Goal: Navigation & Orientation: Find specific page/section

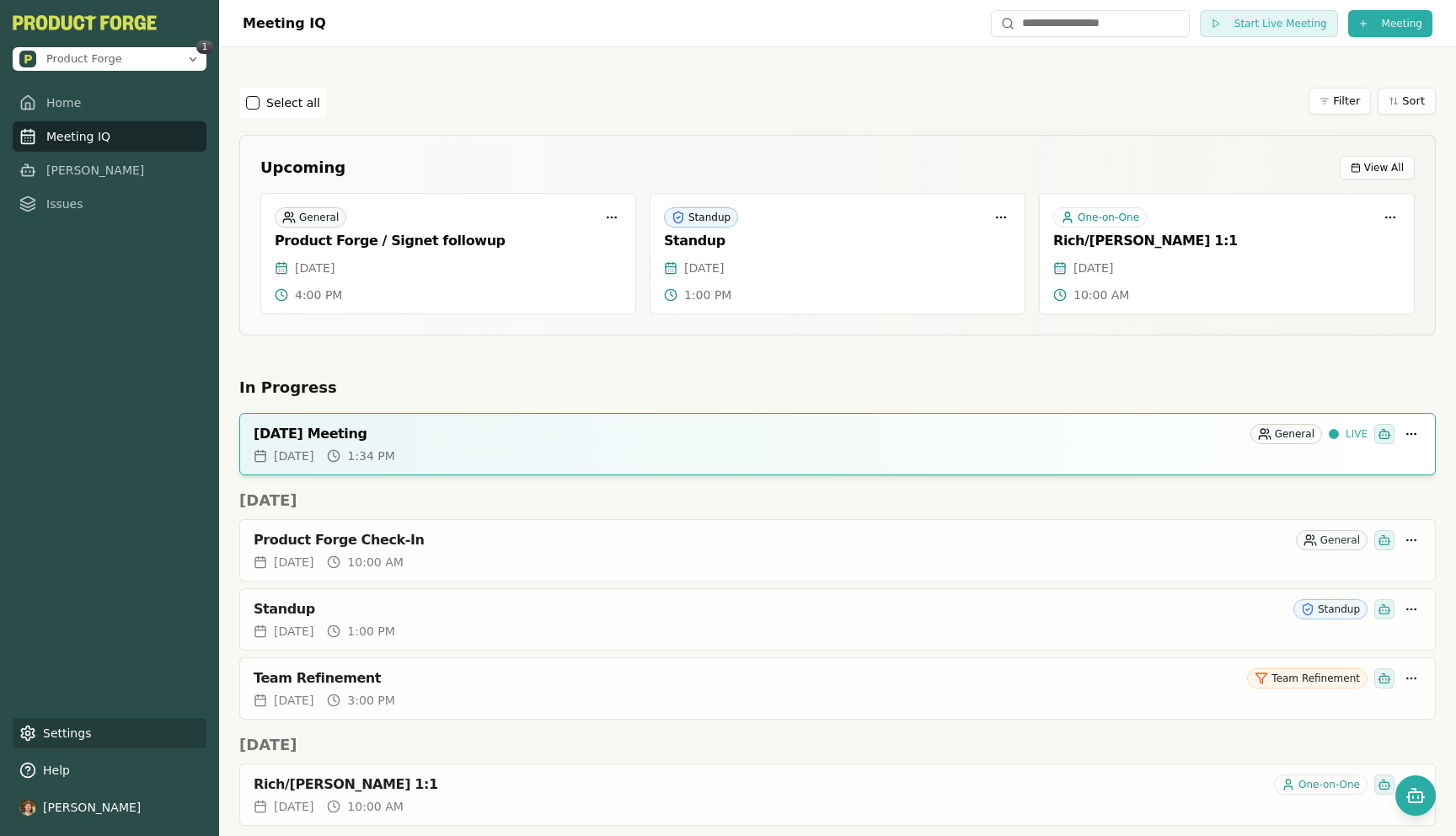
click at [64, 738] on link "Settings" at bounding box center [109, 733] width 194 height 31
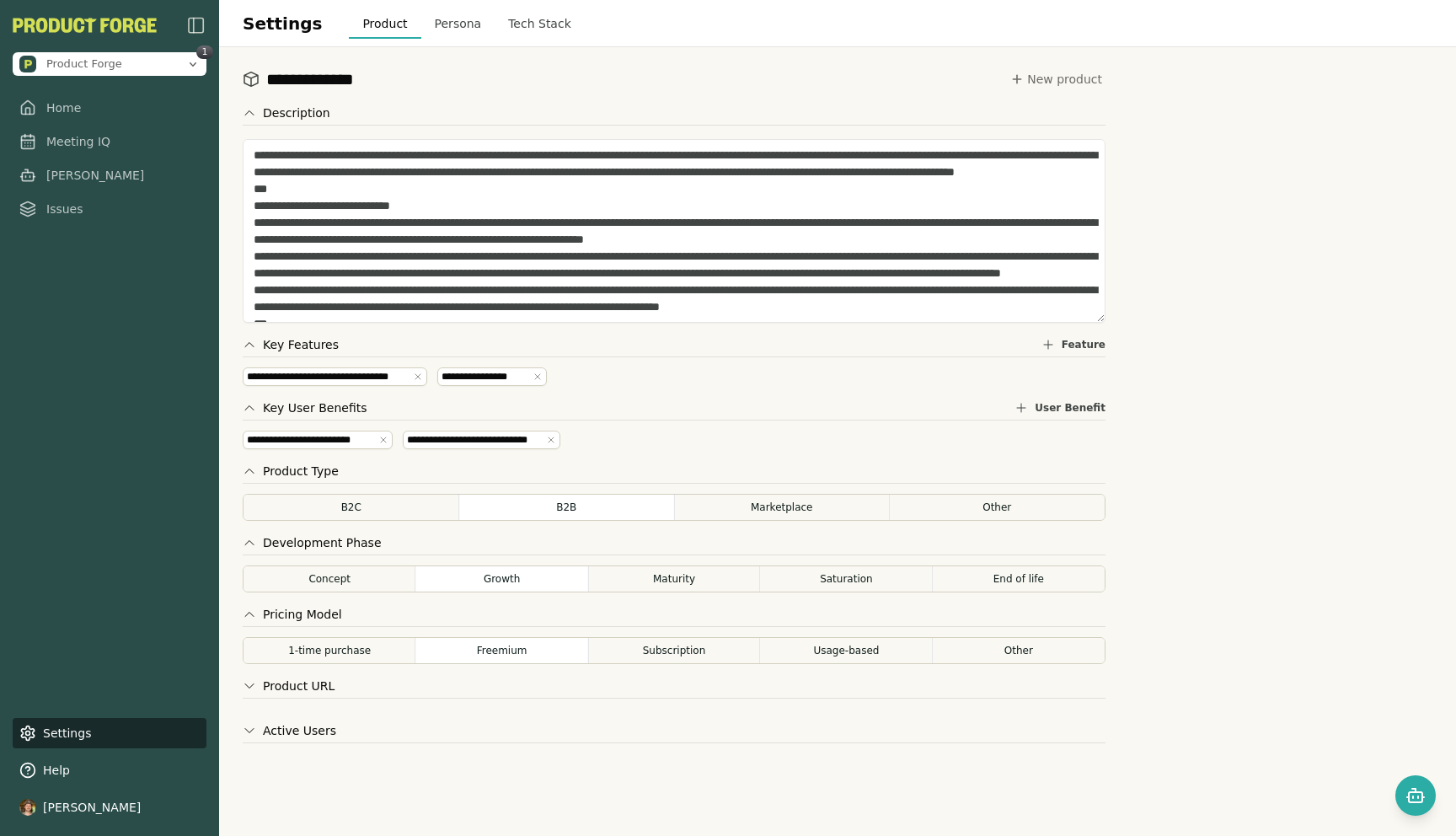
click at [451, 17] on button "Persona" at bounding box center [458, 23] width 74 height 31
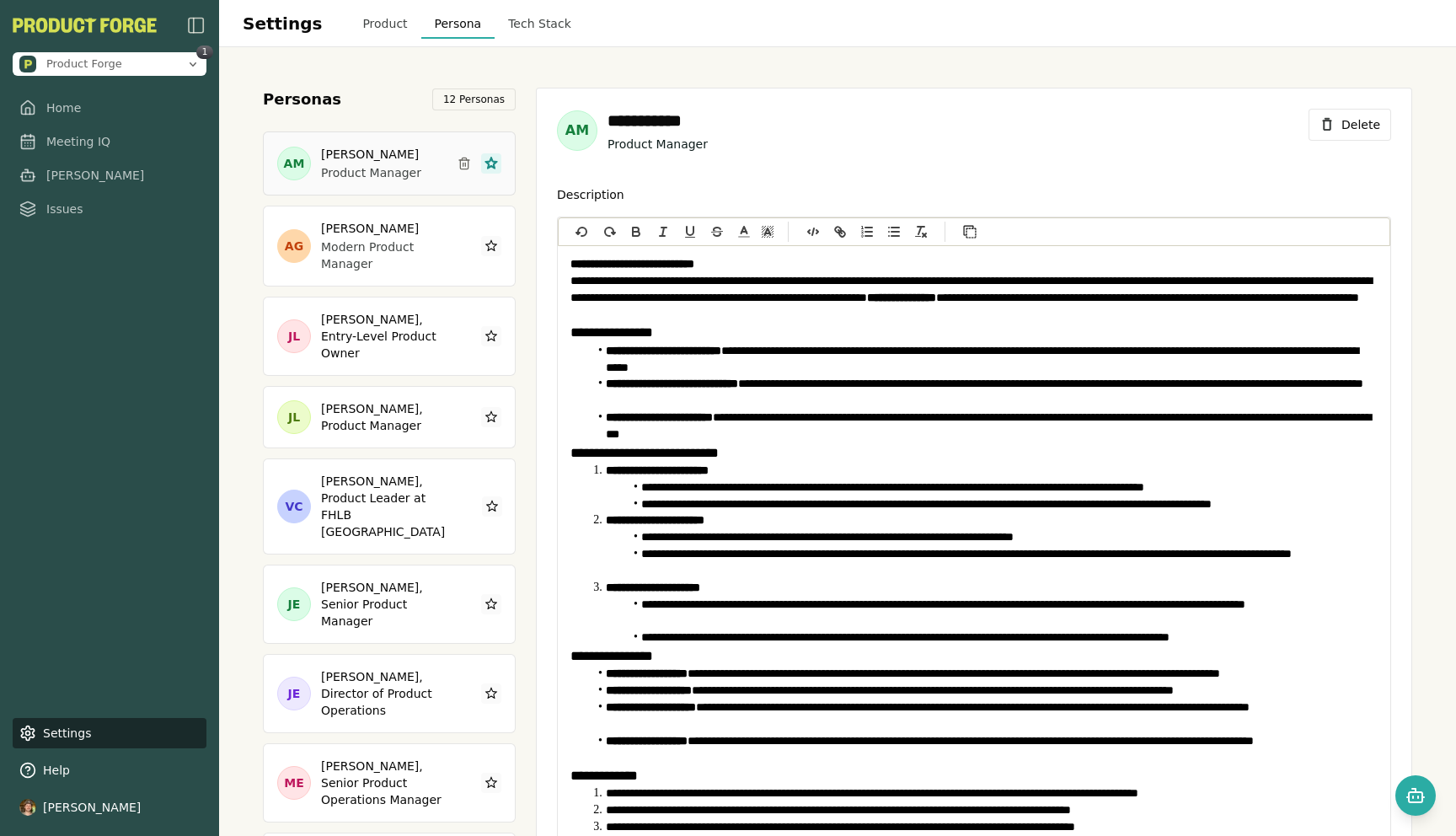
click at [541, 14] on button "Tech Stack" at bounding box center [539, 23] width 90 height 31
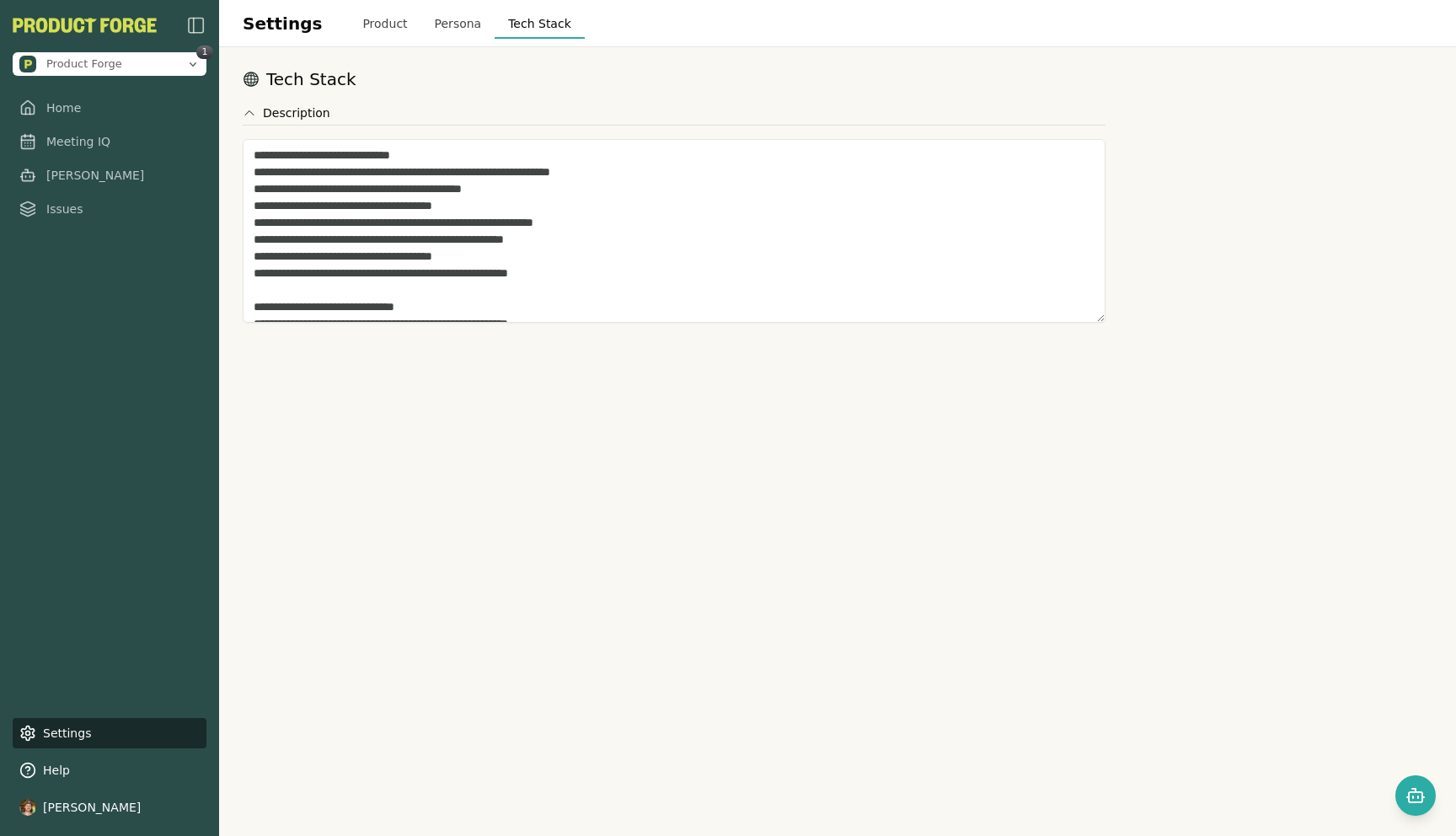
click at [449, 23] on button "Persona" at bounding box center [458, 23] width 74 height 31
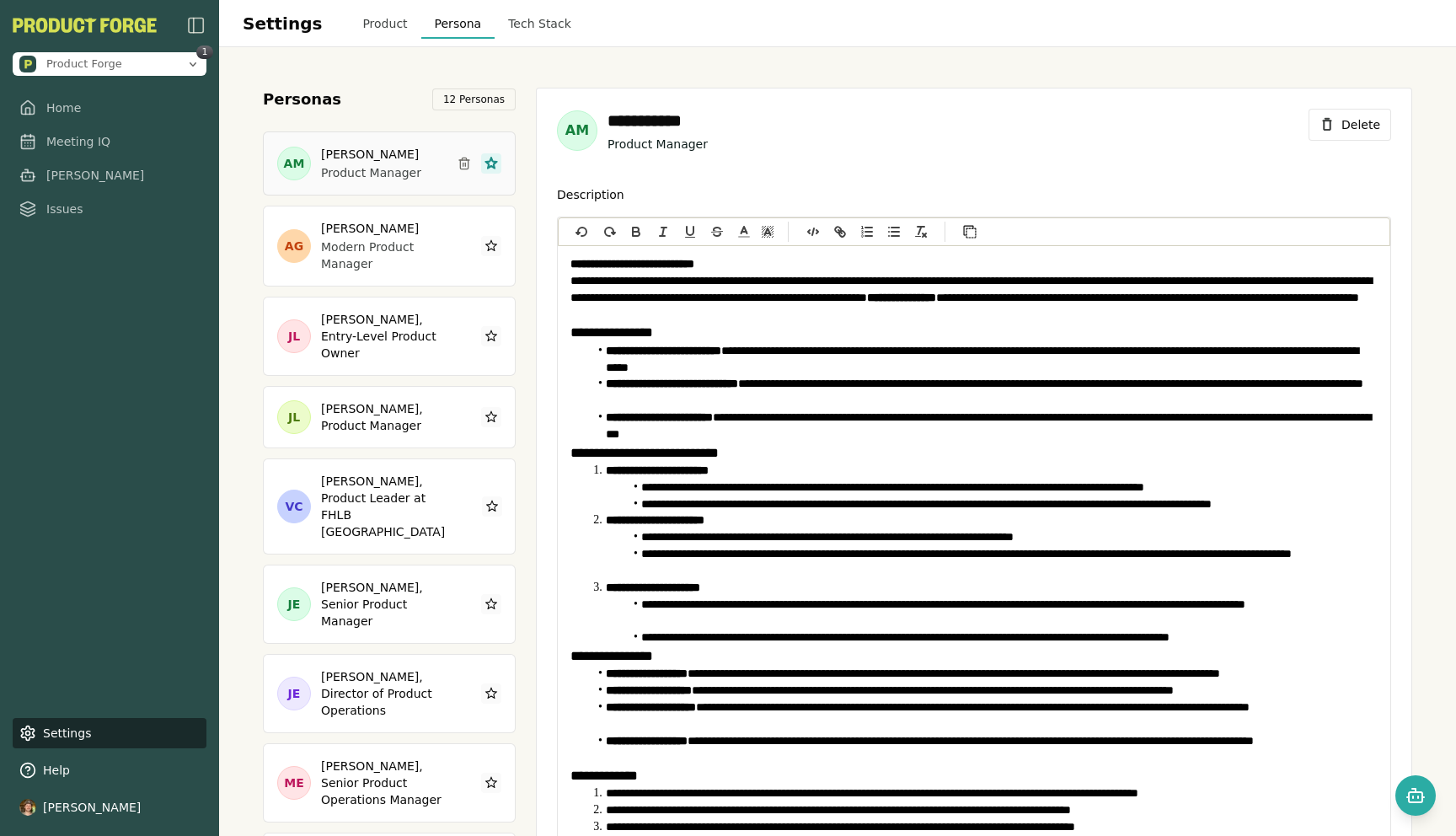
click at [349, 23] on button "Product" at bounding box center [384, 23] width 72 height 31
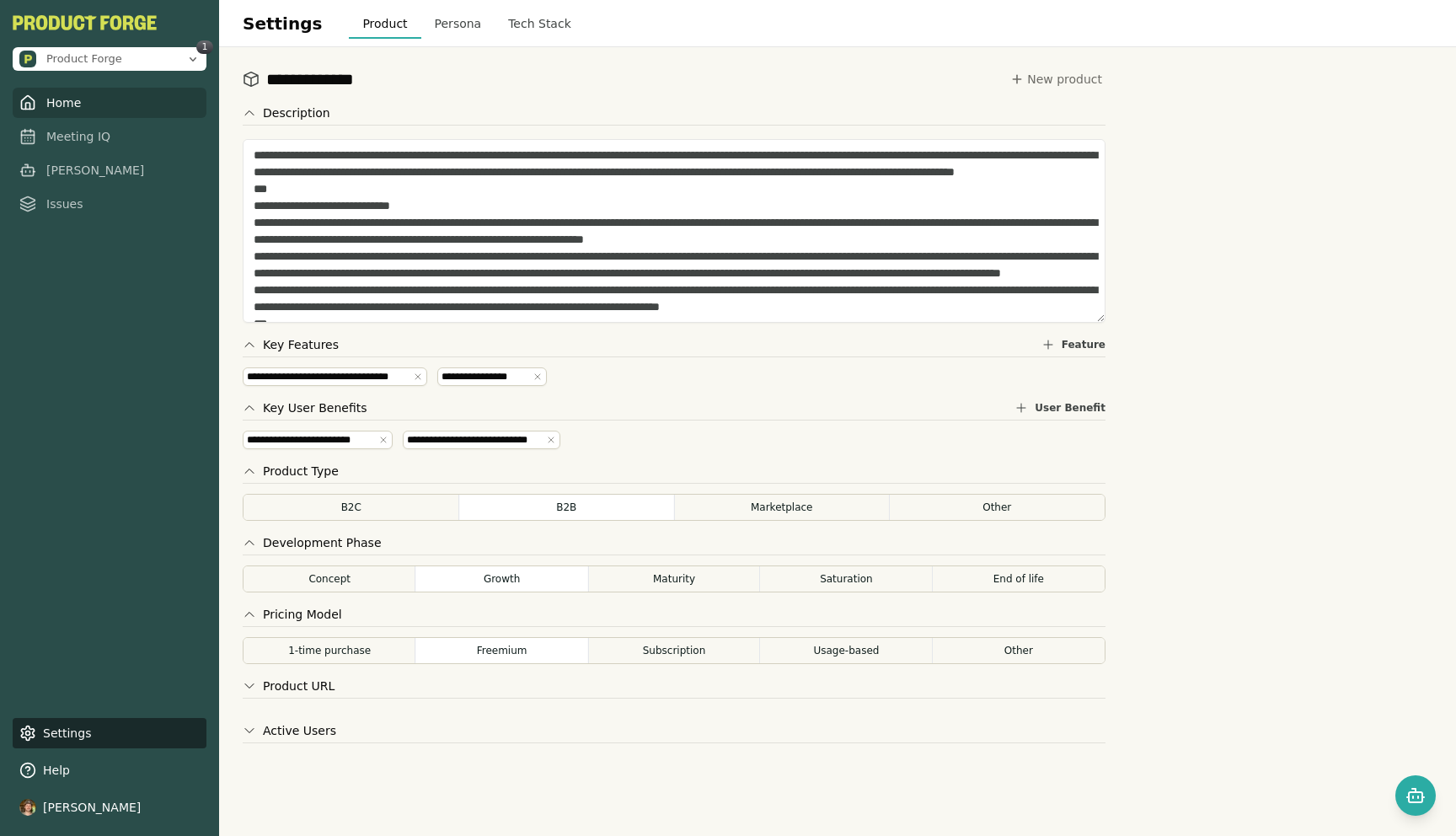
click at [40, 111] on link "Home" at bounding box center [109, 102] width 194 height 31
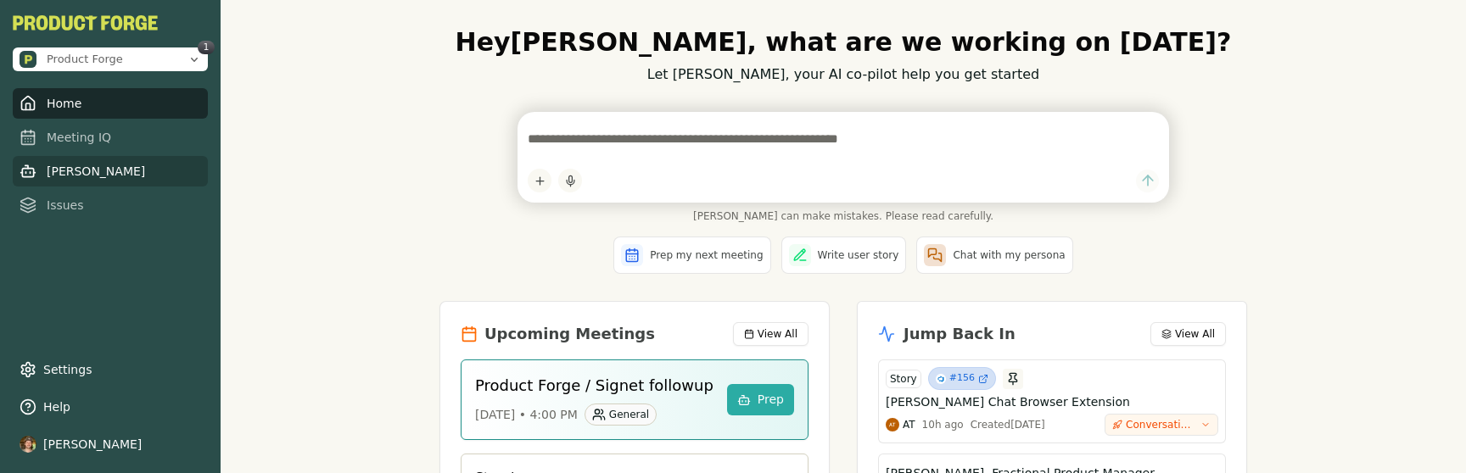
click at [70, 179] on link "[PERSON_NAME]" at bounding box center [110, 171] width 195 height 31
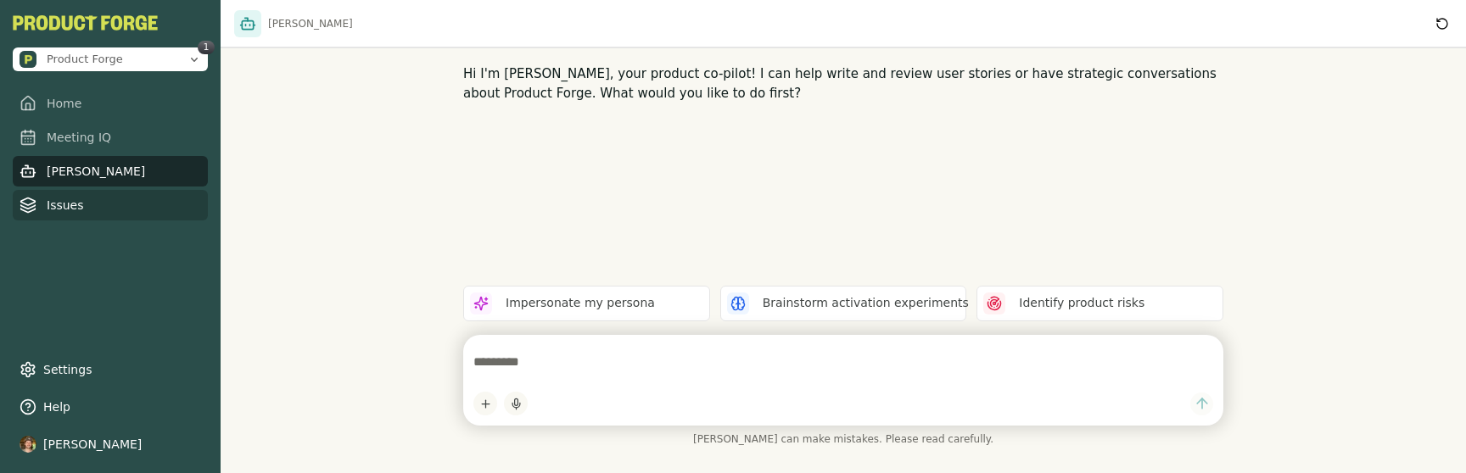
click at [70, 210] on link "Issues" at bounding box center [110, 205] width 195 height 31
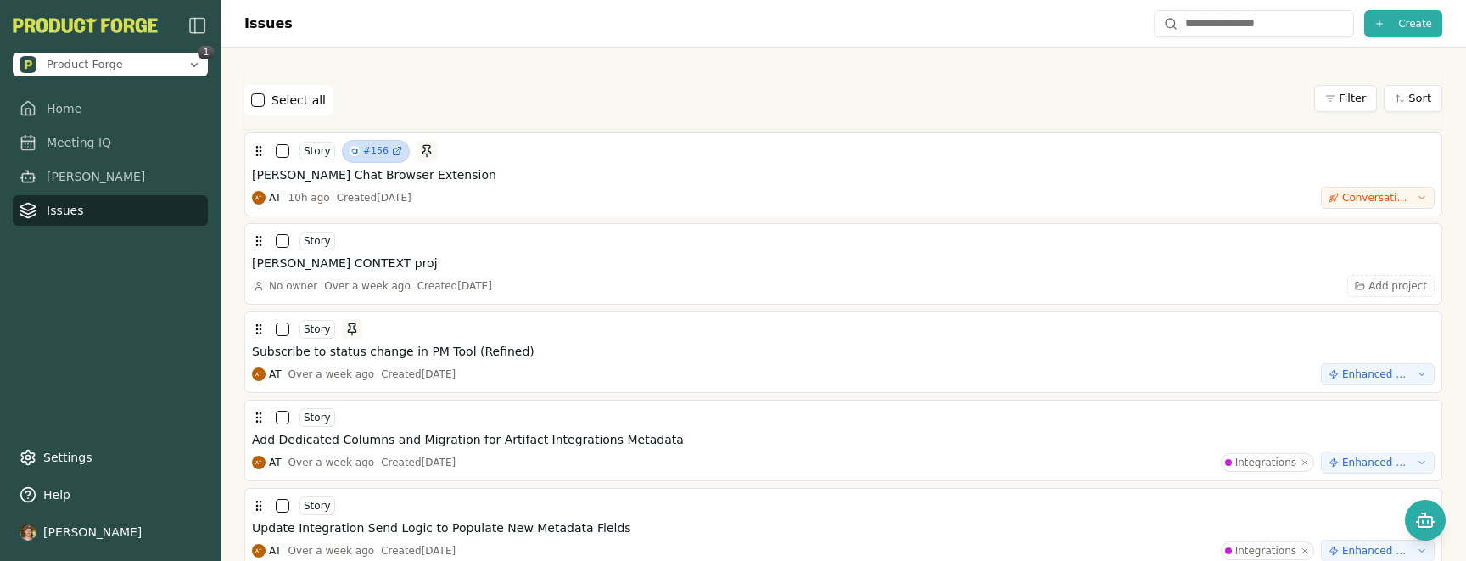
click at [1356, 108] on html "Product Forge 1 Home Meeting IQ Smith Issues Settings Help Luke Moderwell Issue…" at bounding box center [733, 280] width 1466 height 561
click at [1155, 93] on div "Select all Filter Sort" at bounding box center [843, 100] width 1198 height 31
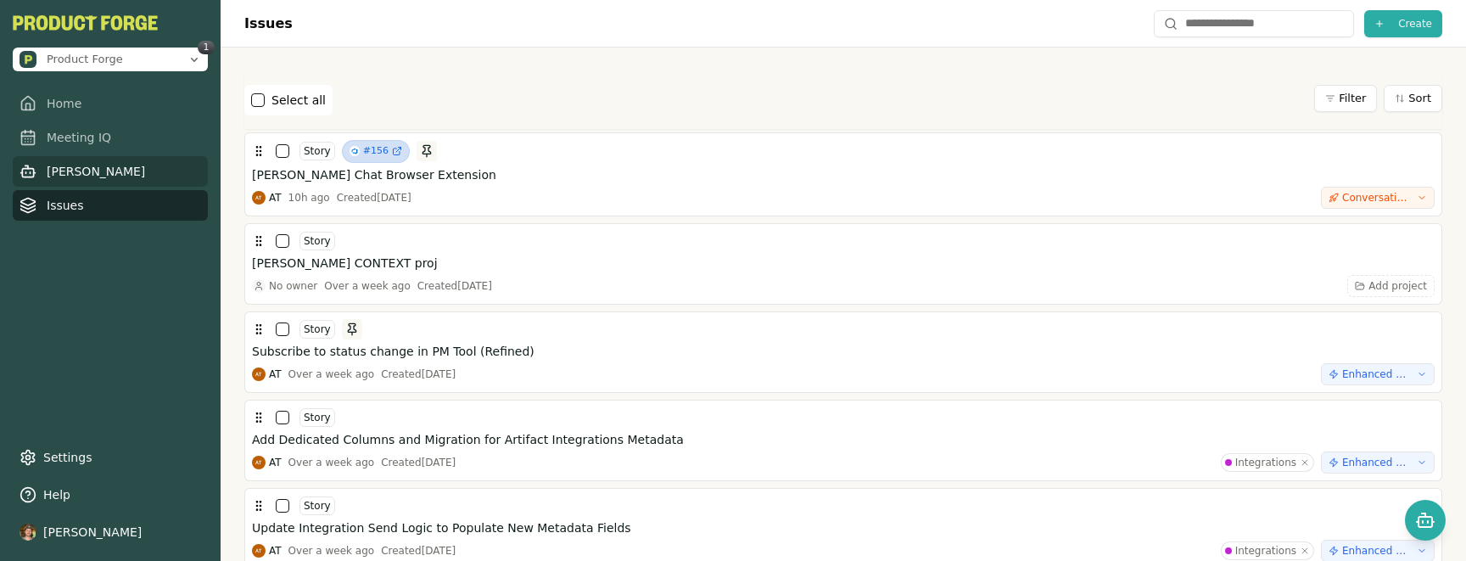
click at [68, 181] on link "[PERSON_NAME]" at bounding box center [110, 171] width 195 height 31
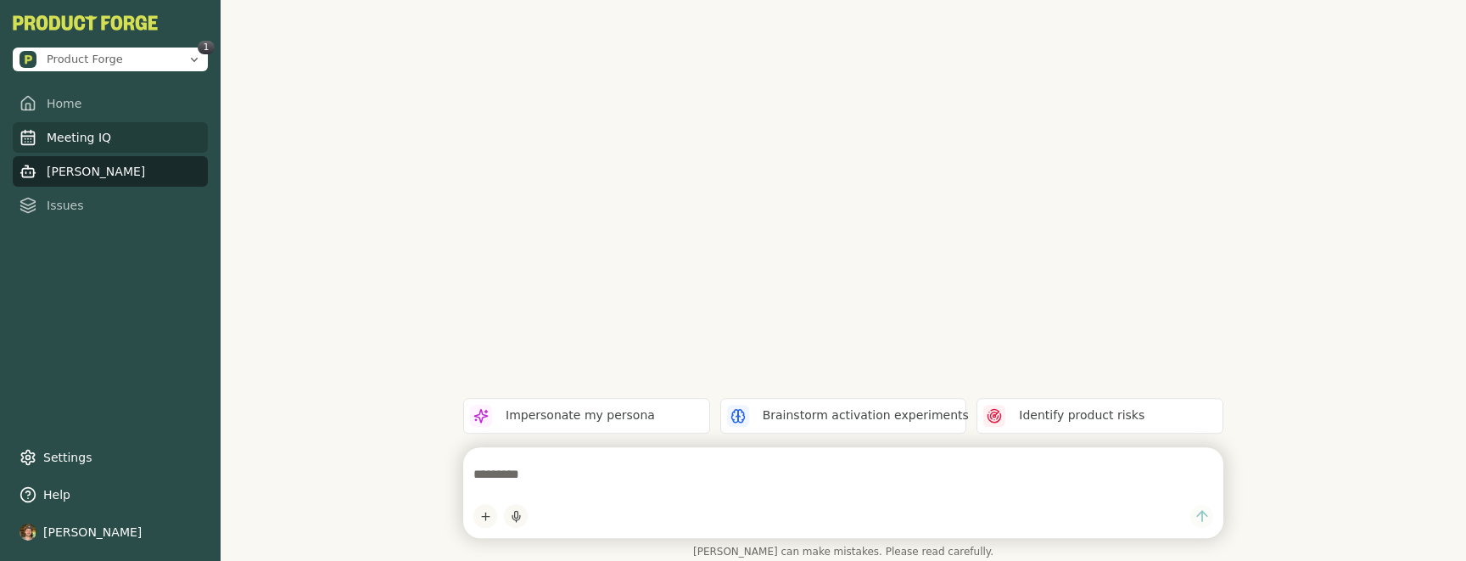
click at [78, 127] on link "Meeting IQ" at bounding box center [110, 137] width 195 height 31
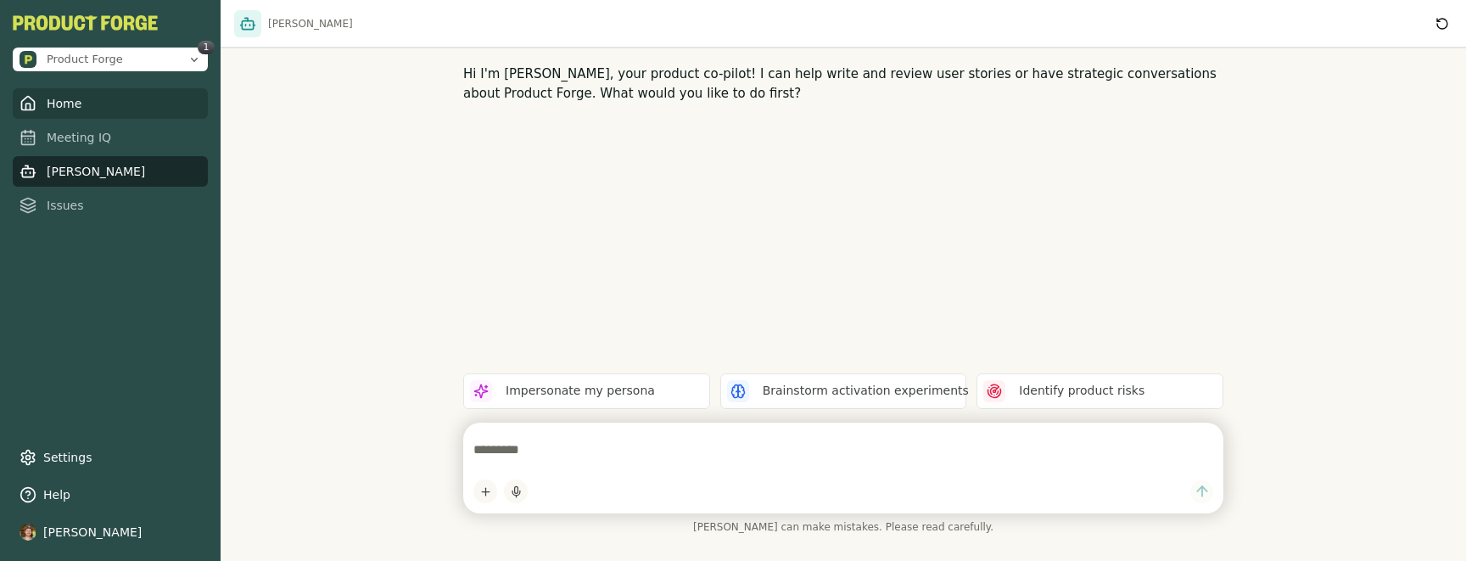
click at [55, 93] on link "Home" at bounding box center [110, 103] width 195 height 31
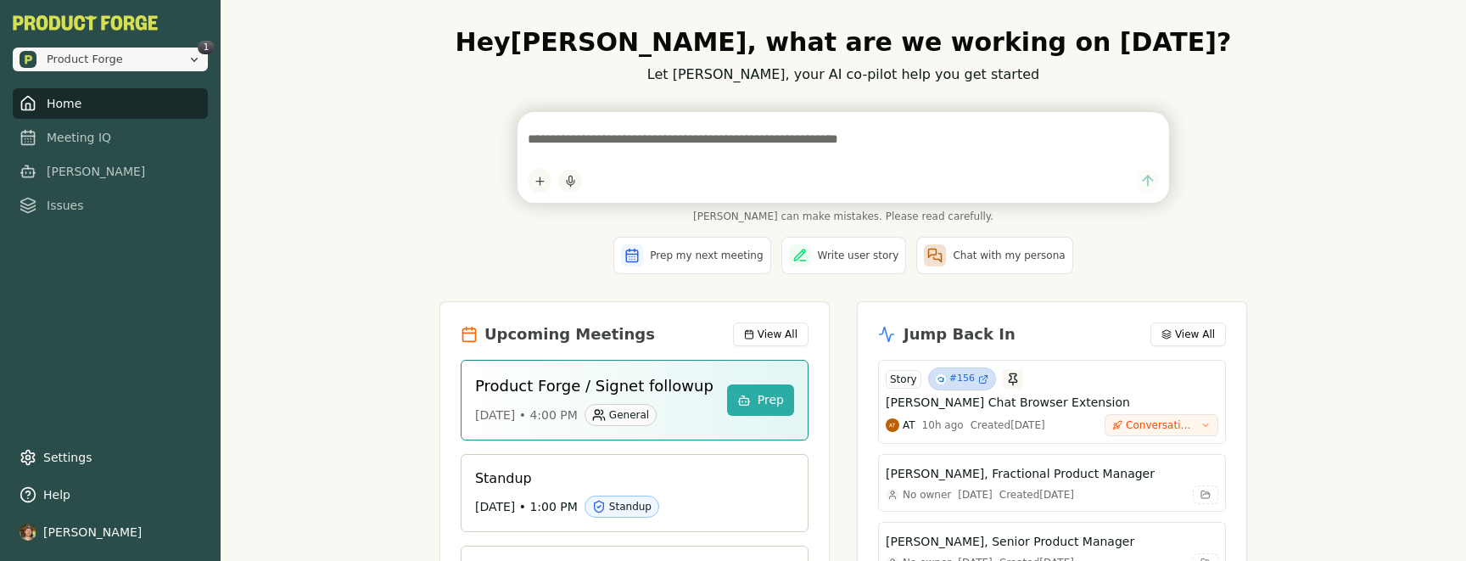
click at [151, 67] on span "Product Forge" at bounding box center [100, 59] width 161 height 17
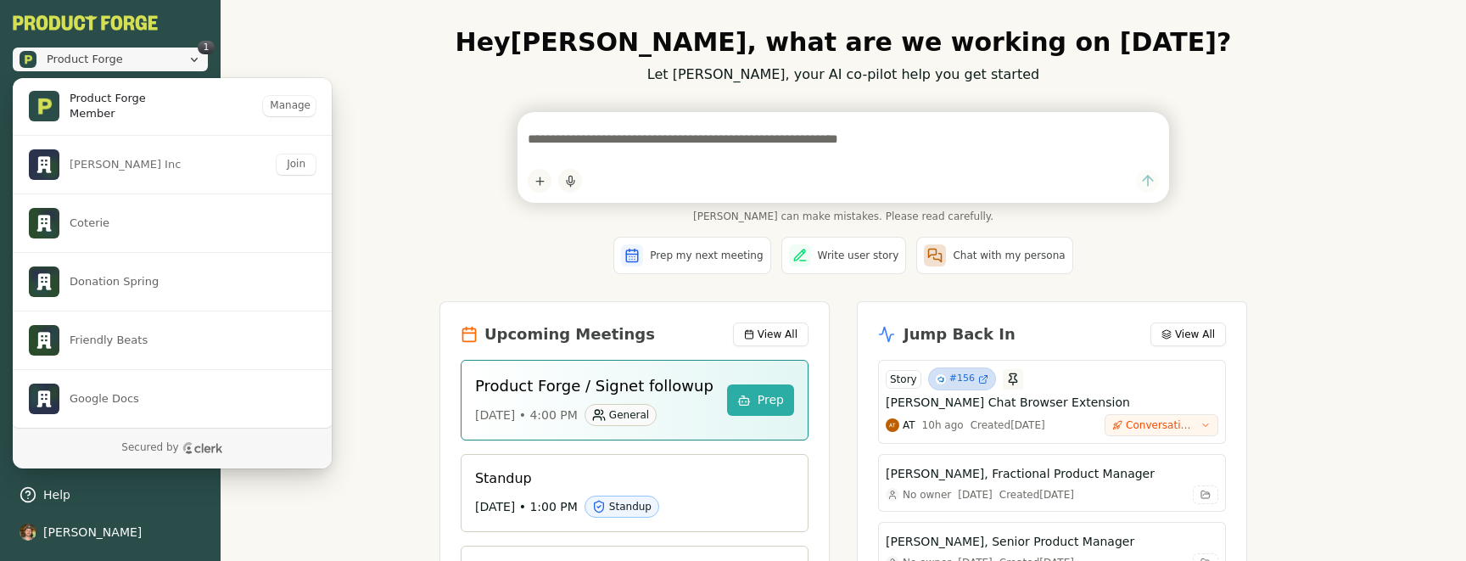
click at [151, 67] on span "Product Forge" at bounding box center [100, 59] width 161 height 17
